Goal: Transaction & Acquisition: Purchase product/service

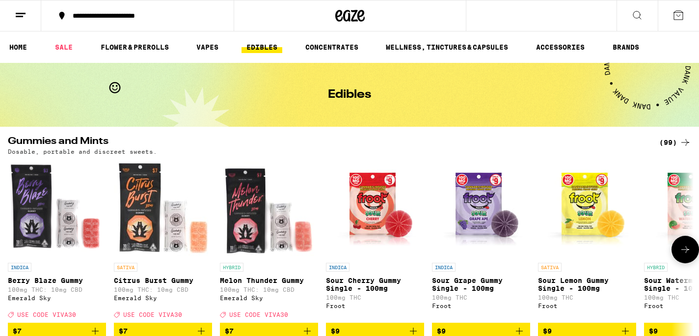
click at [689, 255] on icon at bounding box center [685, 249] width 12 height 12
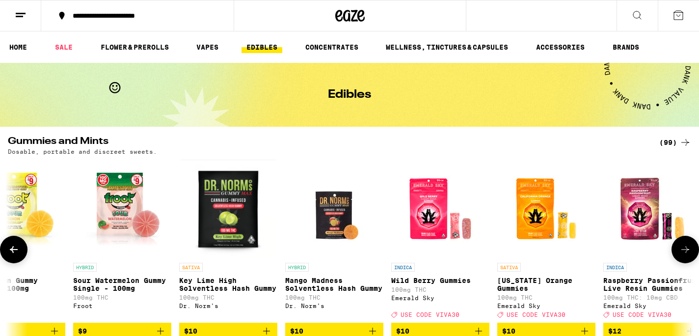
scroll to position [0, 576]
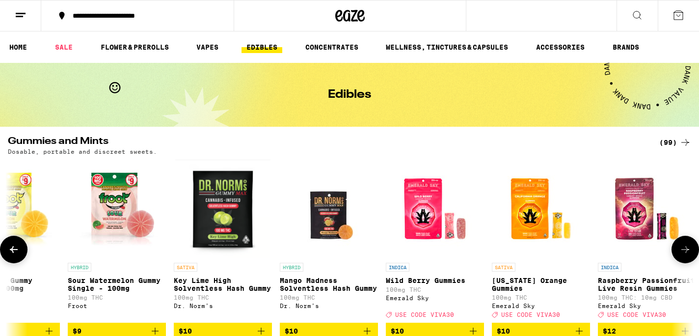
click at [689, 255] on icon at bounding box center [685, 249] width 12 height 12
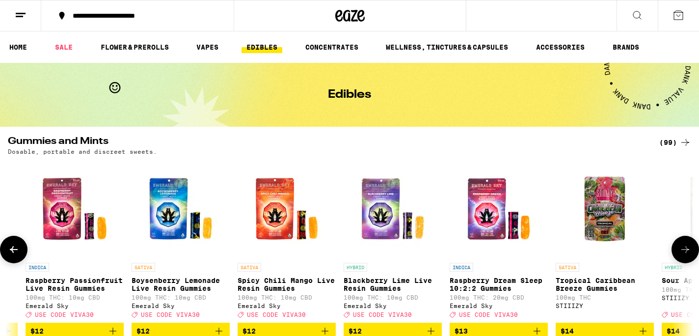
scroll to position [0, 1152]
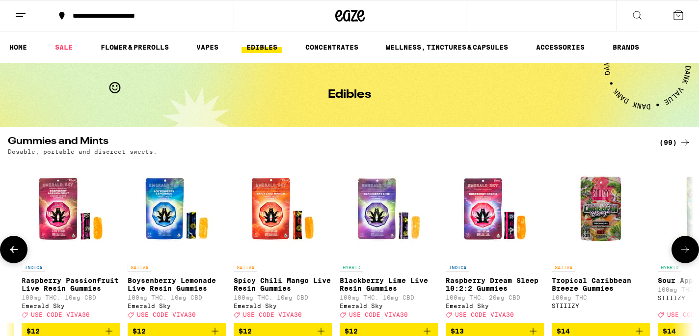
click at [689, 255] on icon at bounding box center [685, 249] width 12 height 12
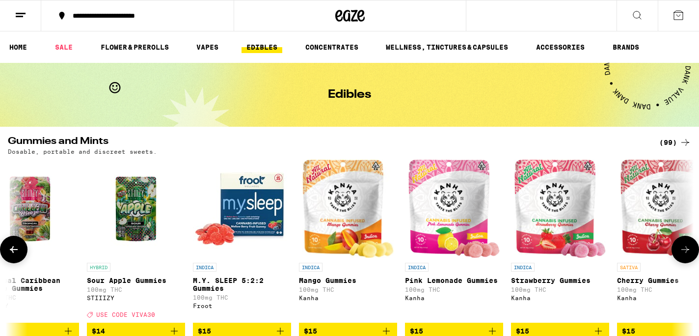
scroll to position [0, 1729]
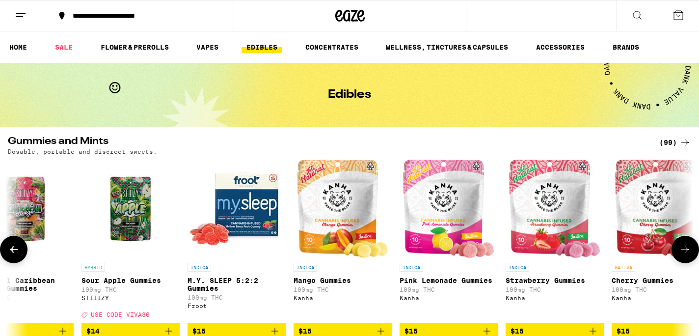
click at [689, 255] on icon at bounding box center [685, 249] width 12 height 12
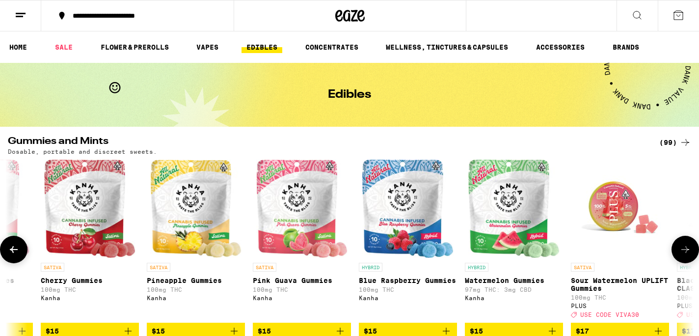
scroll to position [0, 2305]
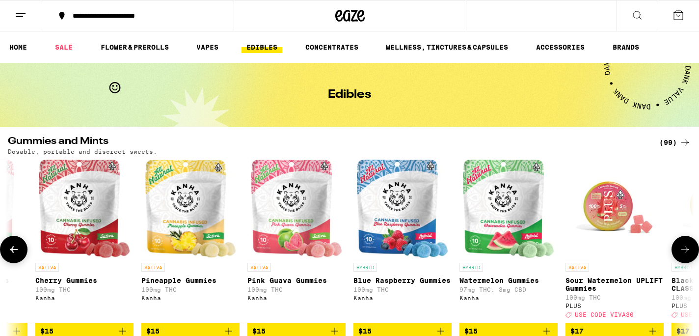
click at [12, 252] on icon at bounding box center [14, 249] width 8 height 7
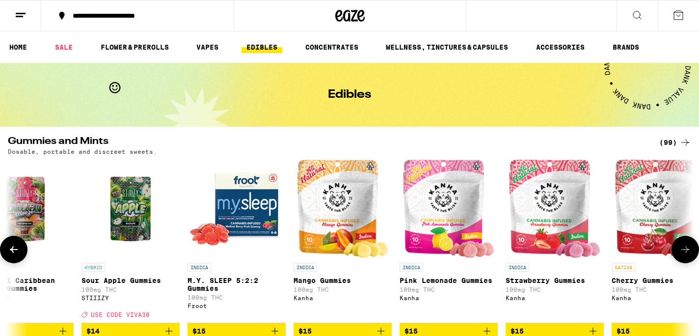
scroll to position [0, 1729]
click at [685, 254] on icon at bounding box center [685, 249] width 12 height 12
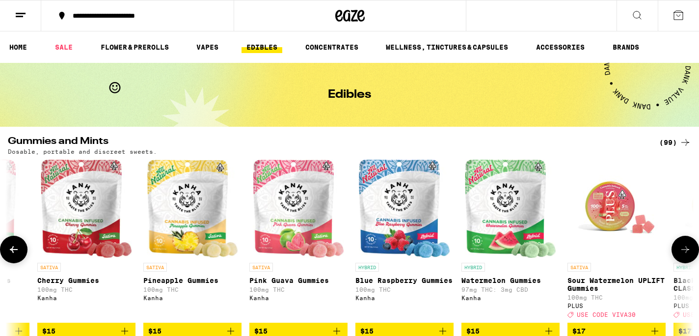
scroll to position [0, 2305]
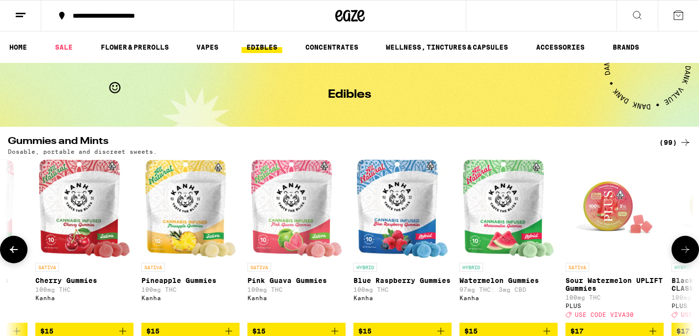
click at [685, 254] on icon at bounding box center [685, 249] width 12 height 12
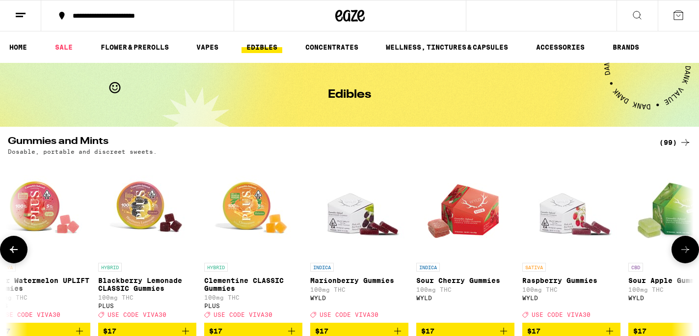
scroll to position [0, 2881]
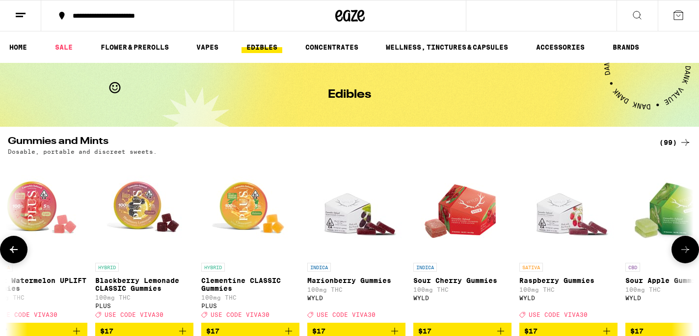
click at [685, 252] on icon at bounding box center [685, 249] width 12 height 12
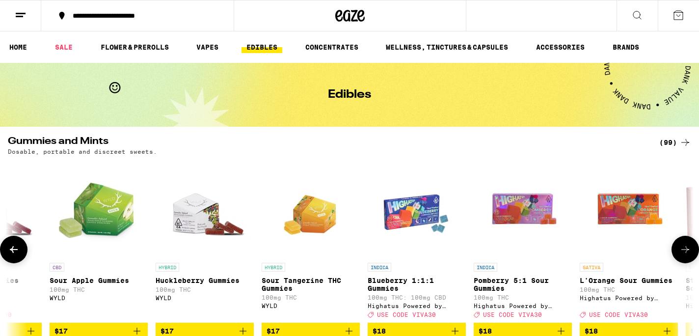
scroll to position [0, 3457]
click at [685, 252] on icon at bounding box center [685, 249] width 12 height 12
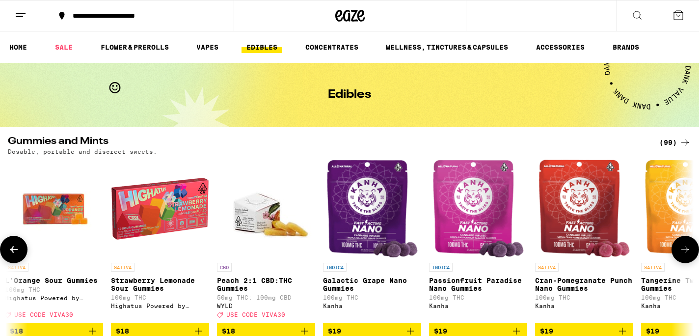
scroll to position [0, 4033]
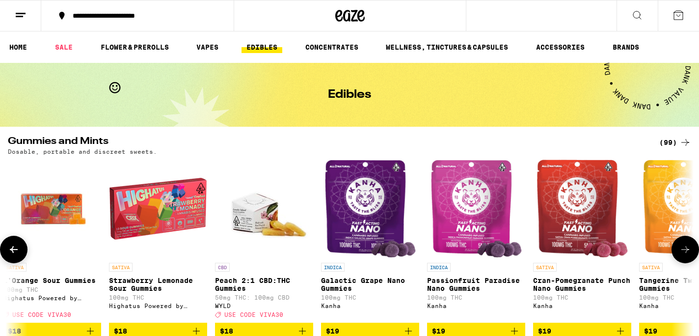
click at [685, 252] on icon at bounding box center [685, 249] width 12 height 12
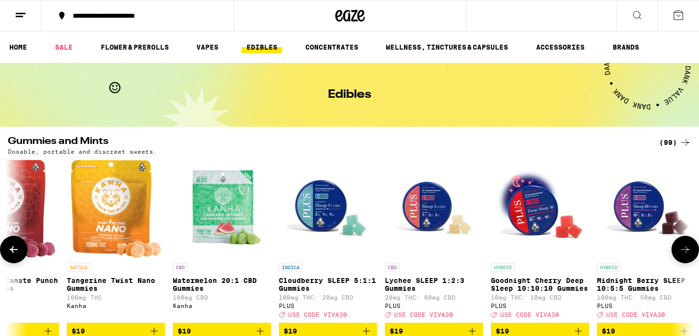
scroll to position [0, 4610]
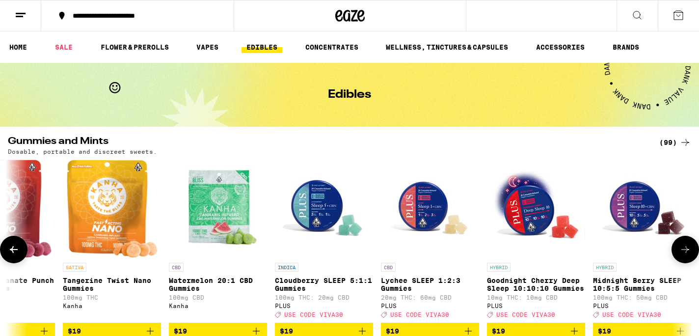
click at [685, 252] on icon at bounding box center [685, 249] width 12 height 12
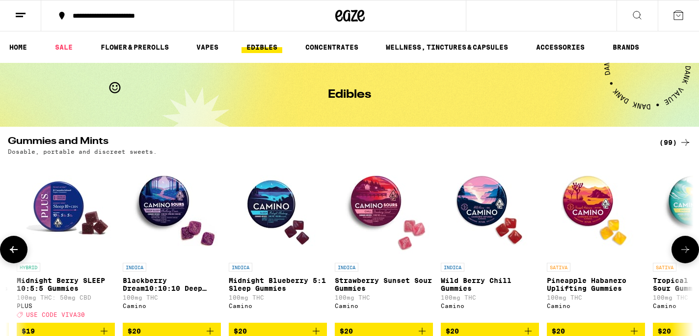
click at [686, 252] on icon at bounding box center [685, 249] width 12 height 12
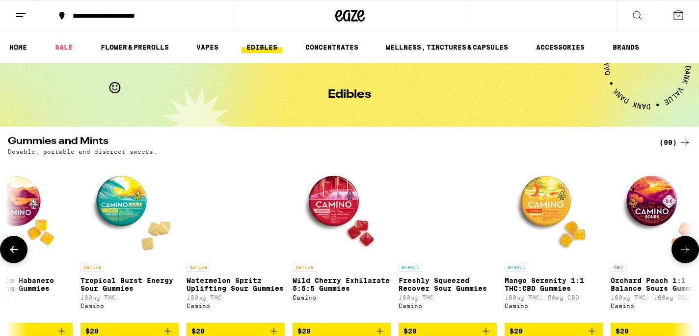
scroll to position [0, 5762]
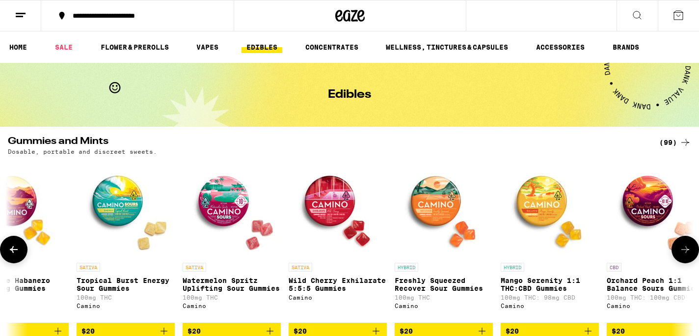
click at [686, 252] on icon at bounding box center [685, 249] width 12 height 12
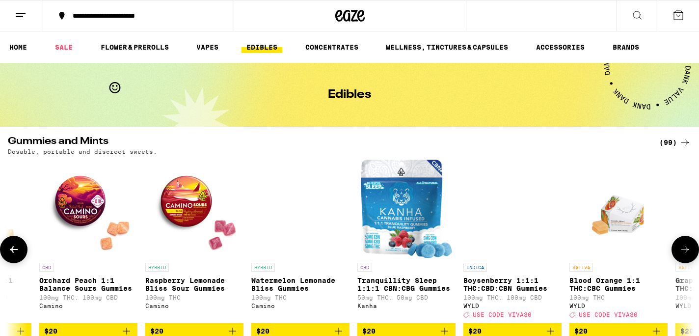
scroll to position [0, 6338]
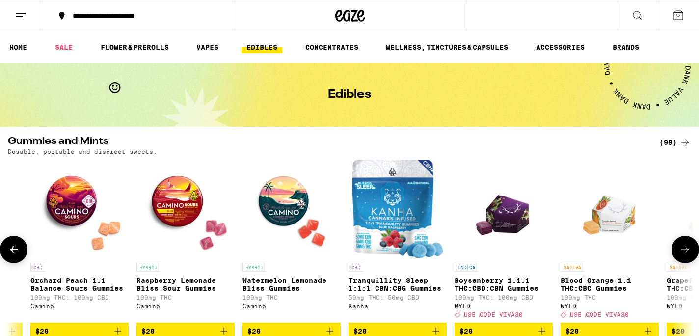
click at [686, 252] on icon at bounding box center [685, 249] width 12 height 12
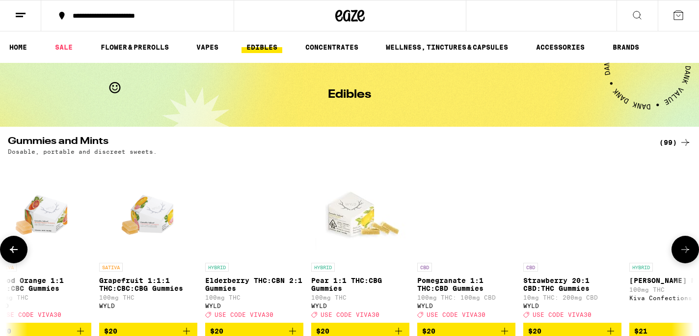
scroll to position [0, 6914]
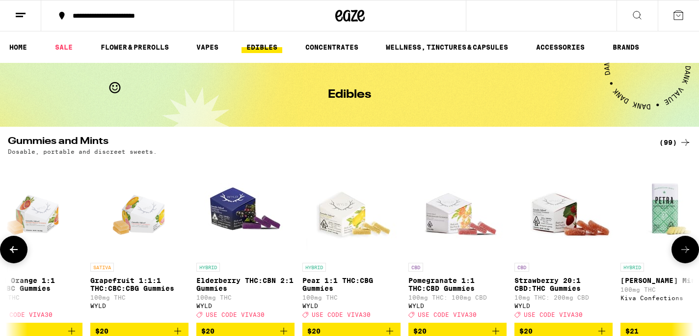
click at [686, 252] on icon at bounding box center [685, 249] width 12 height 12
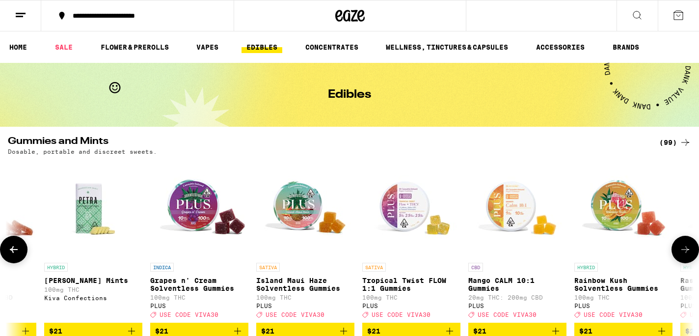
click at [685, 252] on icon at bounding box center [685, 249] width 12 height 12
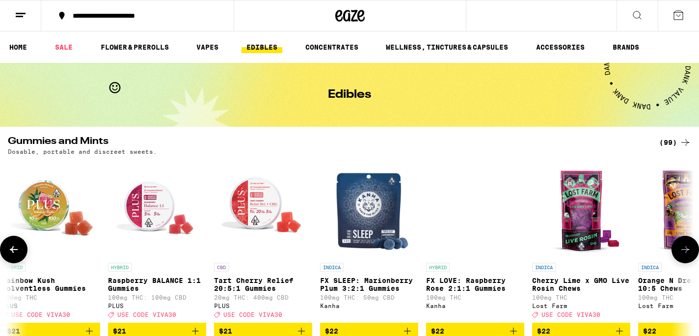
scroll to position [0, 8067]
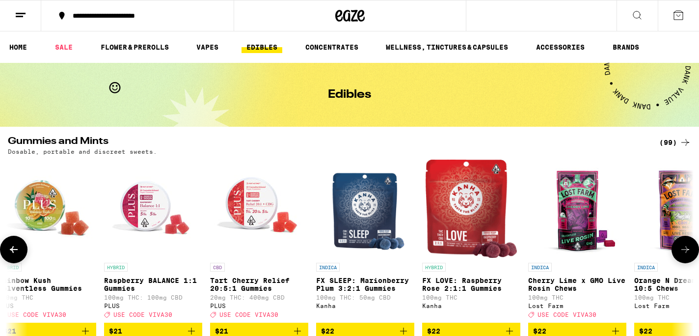
click at [685, 252] on icon at bounding box center [685, 249] width 12 height 12
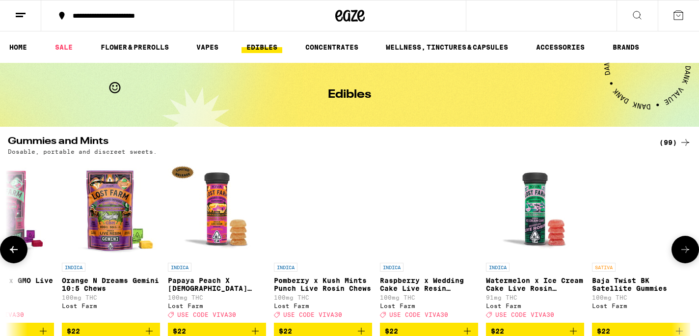
scroll to position [0, 8643]
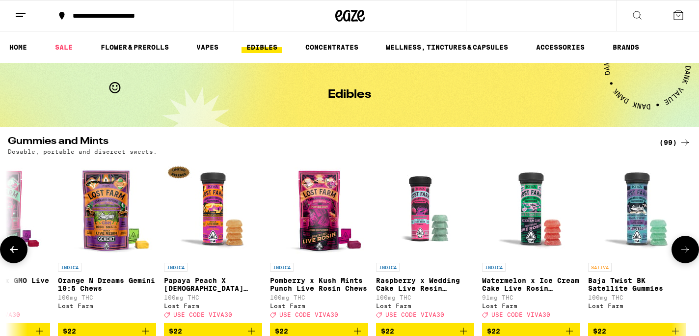
click at [685, 252] on icon at bounding box center [685, 249] width 12 height 12
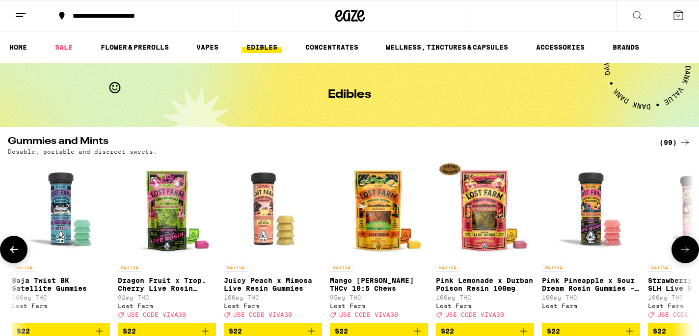
click at [685, 252] on icon at bounding box center [685, 249] width 12 height 12
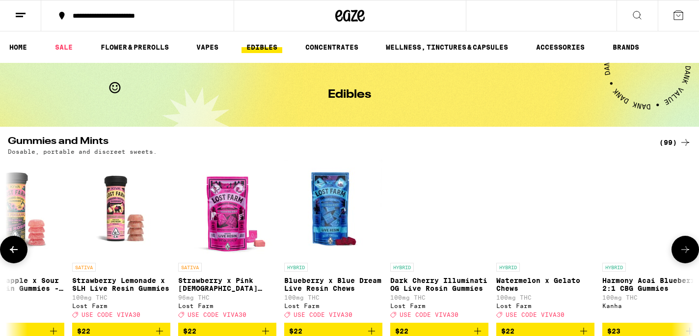
scroll to position [0, 9795]
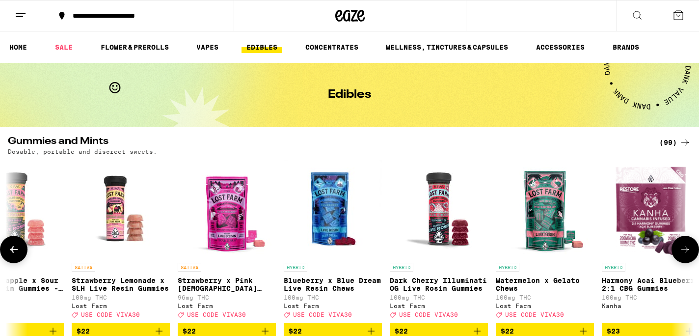
click at [685, 252] on icon at bounding box center [685, 249] width 12 height 12
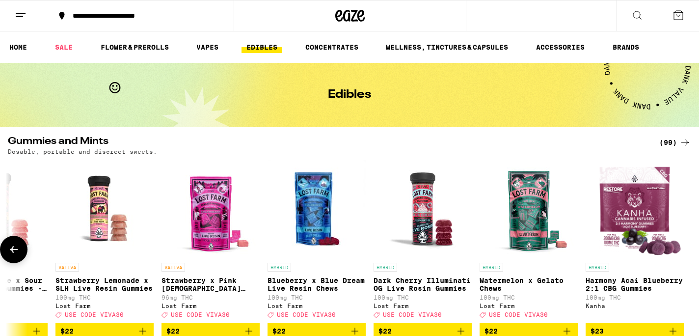
scroll to position [0, 9812]
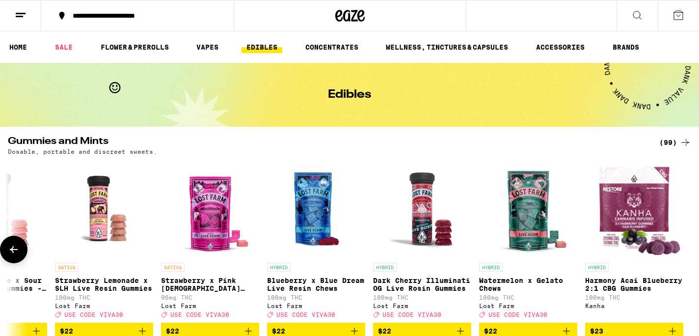
click at [19, 254] on icon at bounding box center [14, 249] width 12 height 12
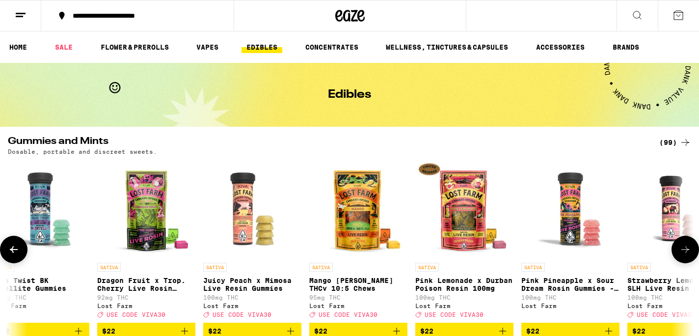
scroll to position [0, 9236]
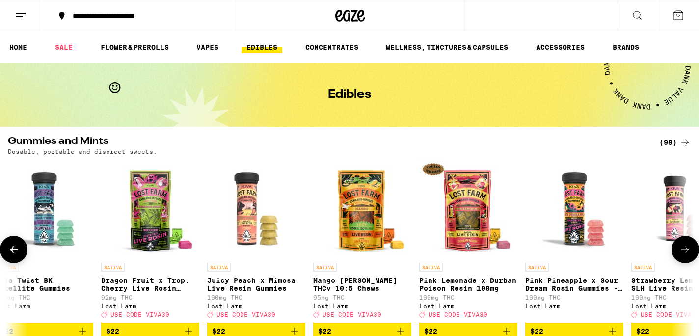
click at [19, 254] on icon at bounding box center [14, 249] width 12 height 12
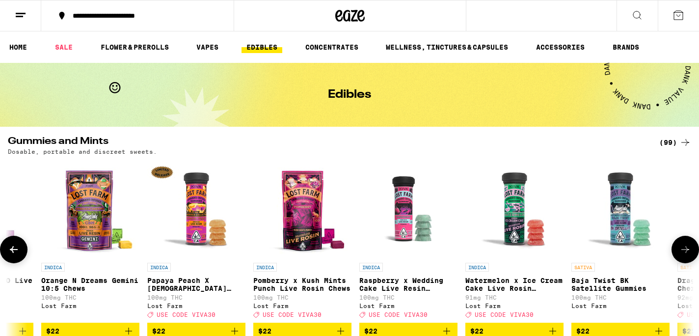
click at [19, 254] on icon at bounding box center [14, 249] width 12 height 12
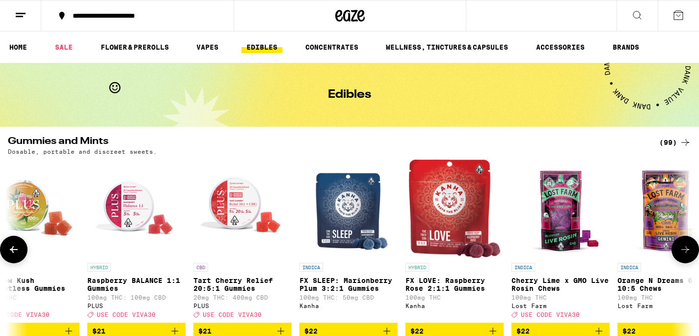
click at [19, 254] on icon at bounding box center [14, 249] width 12 height 12
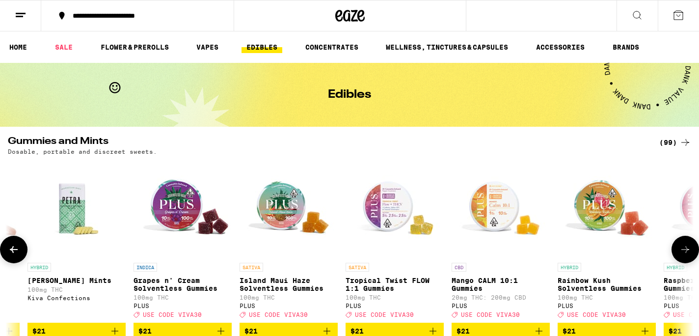
click at [20, 254] on button at bounding box center [13, 249] width 27 height 27
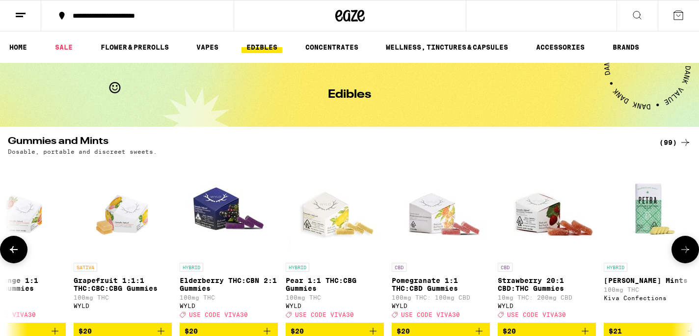
click at [20, 254] on button at bounding box center [13, 249] width 27 height 27
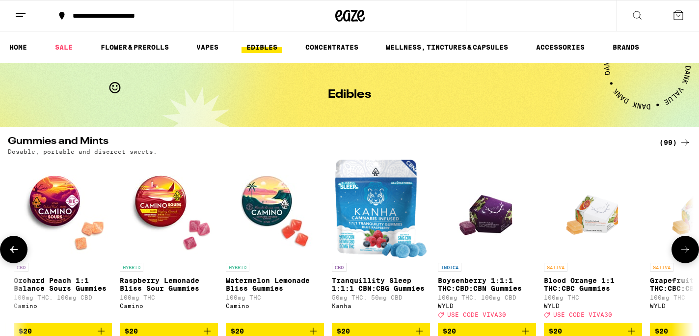
click at [20, 254] on button at bounding box center [13, 249] width 27 height 27
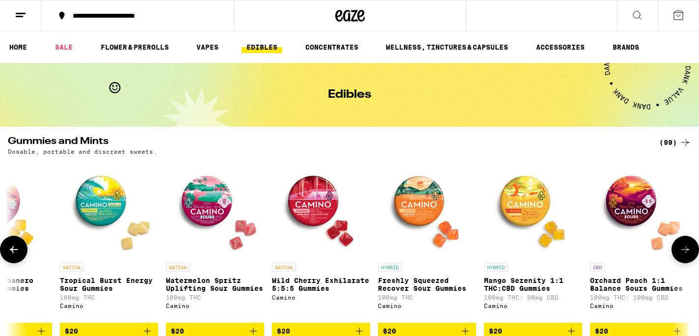
click at [20, 254] on button at bounding box center [13, 249] width 27 height 27
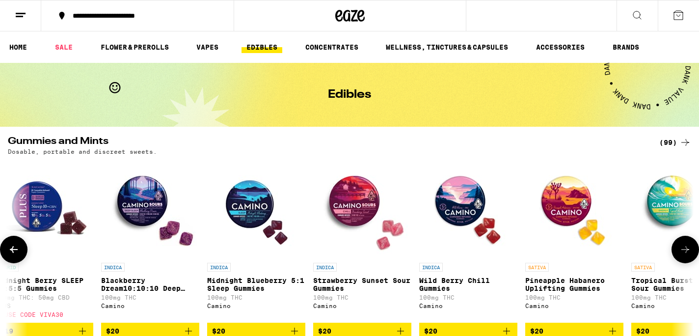
scroll to position [0, 5202]
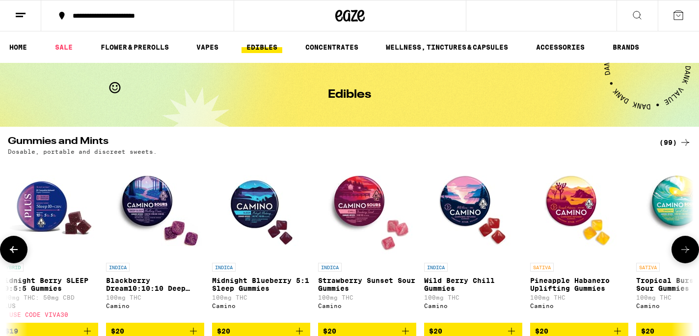
click at [20, 254] on button at bounding box center [13, 249] width 27 height 27
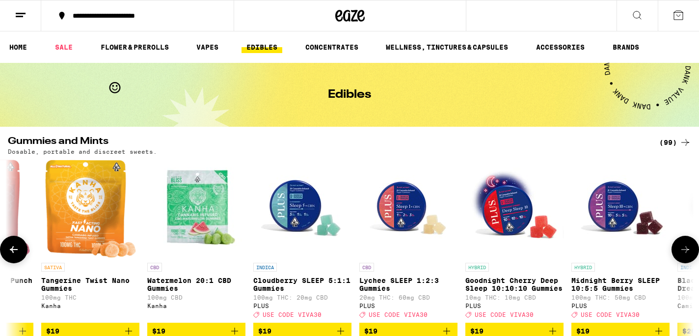
scroll to position [0, 4626]
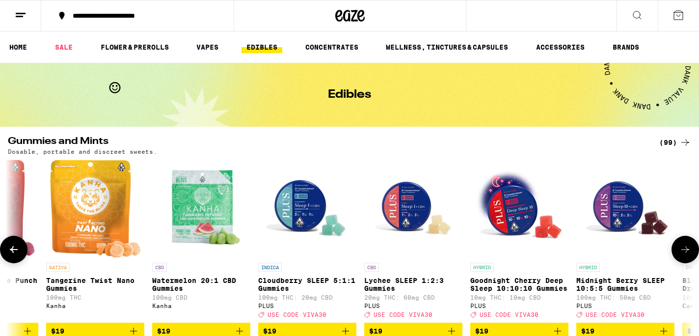
click at [21, 254] on button at bounding box center [13, 249] width 27 height 27
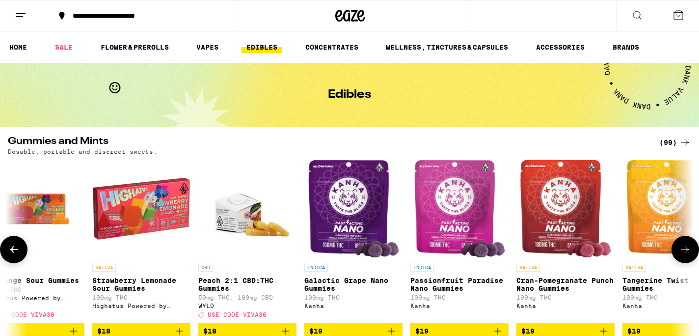
click at [22, 255] on button at bounding box center [13, 249] width 27 height 27
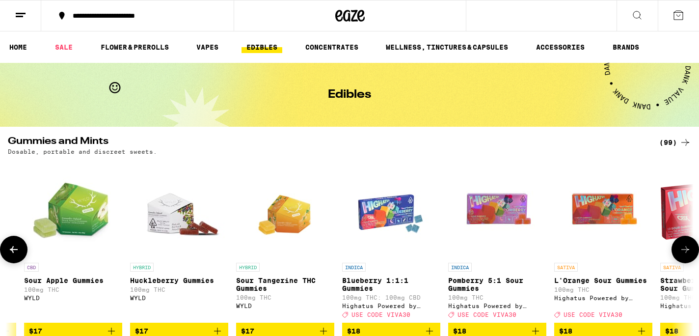
scroll to position [0, 3474]
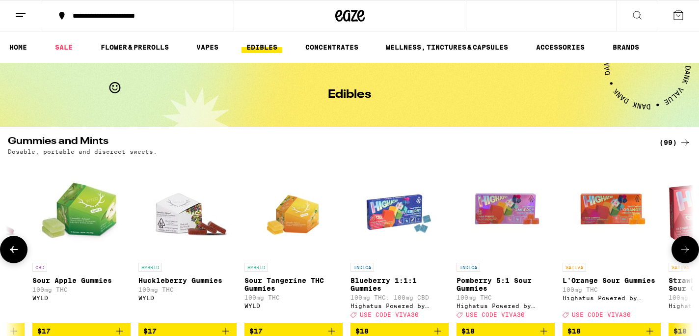
click at [22, 255] on button at bounding box center [13, 249] width 27 height 27
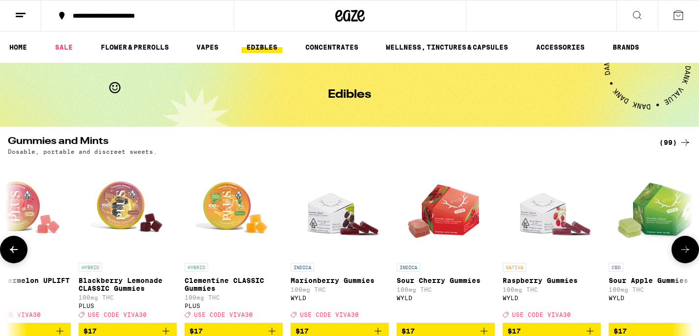
click at [22, 255] on button at bounding box center [13, 249] width 27 height 27
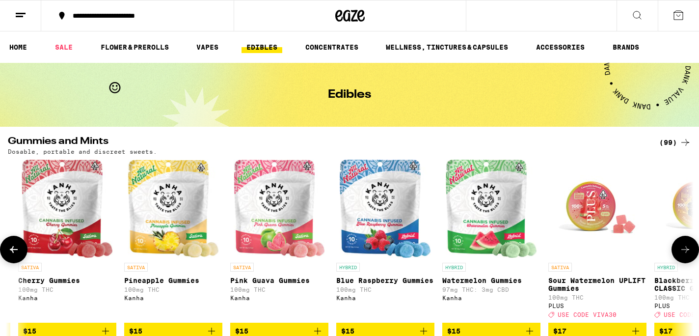
scroll to position [0, 2321]
click at [22, 255] on button at bounding box center [13, 249] width 27 height 27
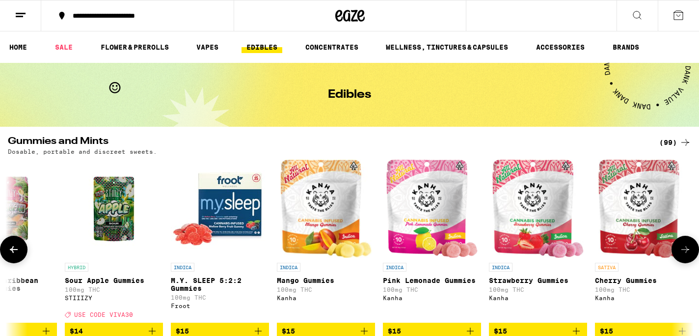
click at [22, 255] on button at bounding box center [13, 249] width 27 height 27
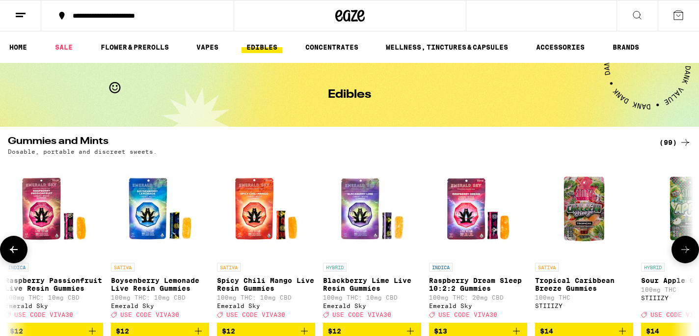
click at [22, 255] on button at bounding box center [13, 249] width 27 height 27
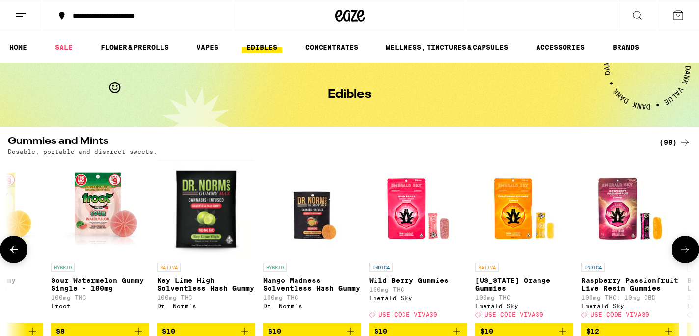
click at [22, 255] on button at bounding box center [13, 249] width 27 height 27
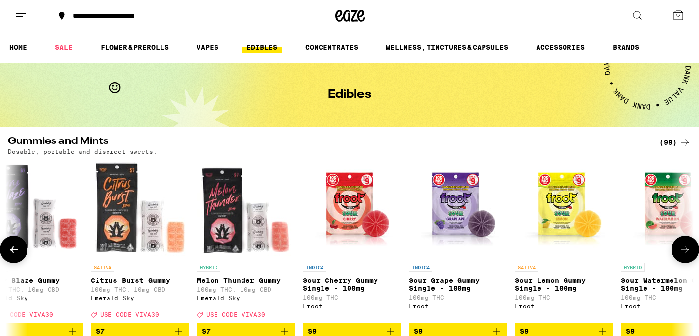
scroll to position [0, 17]
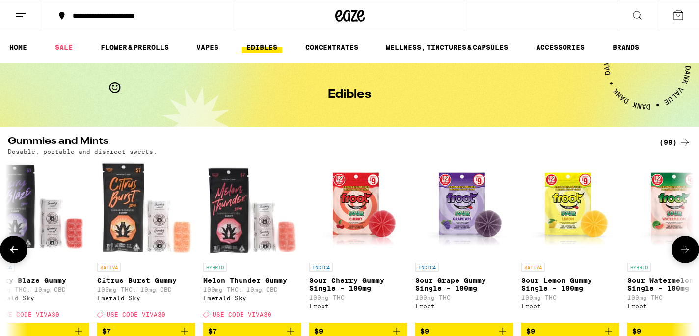
click at [22, 255] on button at bounding box center [13, 249] width 27 height 27
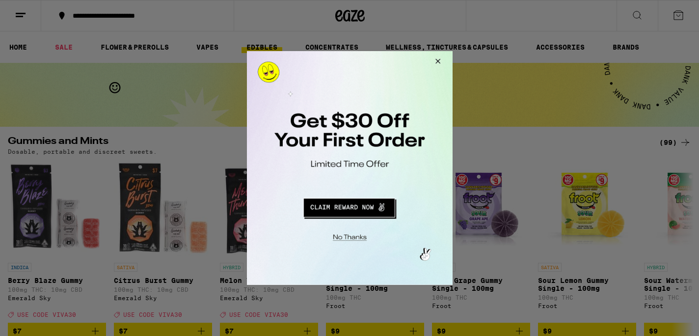
click at [437, 59] on button "Close Modal" at bounding box center [436, 63] width 27 height 24
